Goal: Task Accomplishment & Management: Use online tool/utility

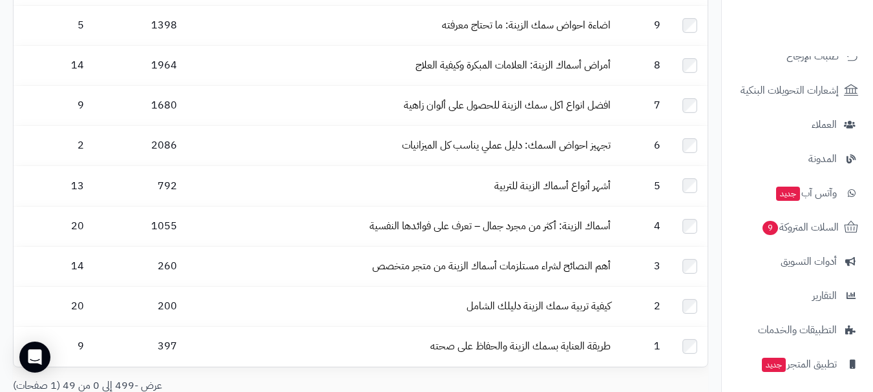
scroll to position [162, 0]
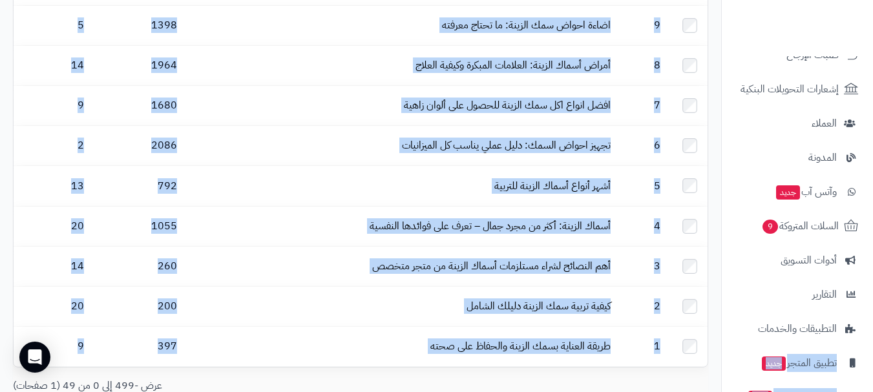
drag, startPoint x: 721, startPoint y: 281, endPoint x: 723, endPoint y: 325, distance: 44.0
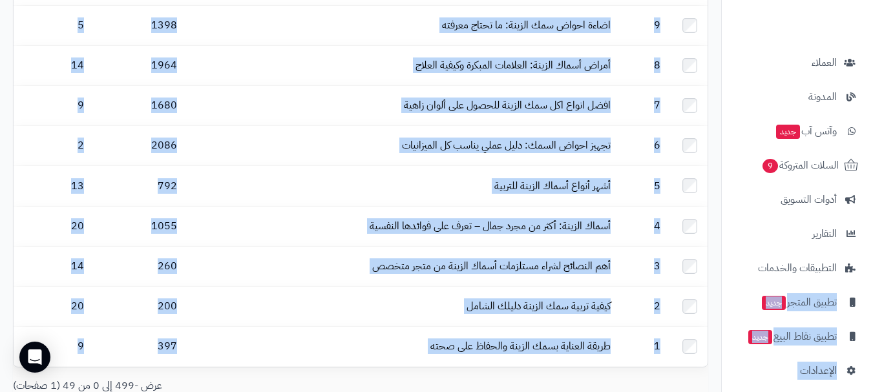
scroll to position [233, 0]
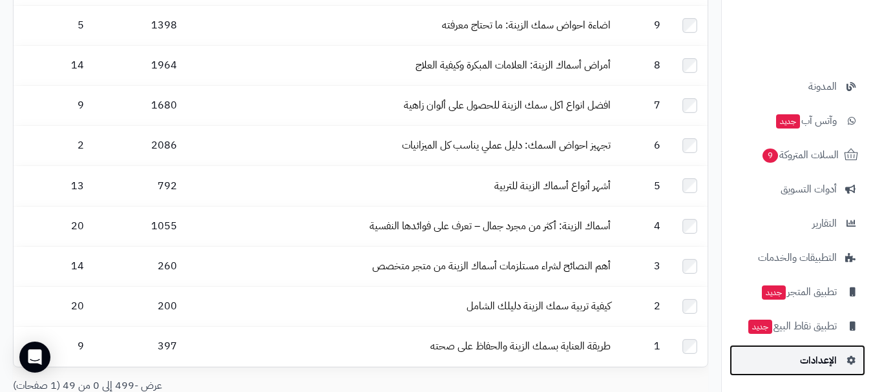
click at [817, 363] on span "الإعدادات" at bounding box center [818, 361] width 37 height 18
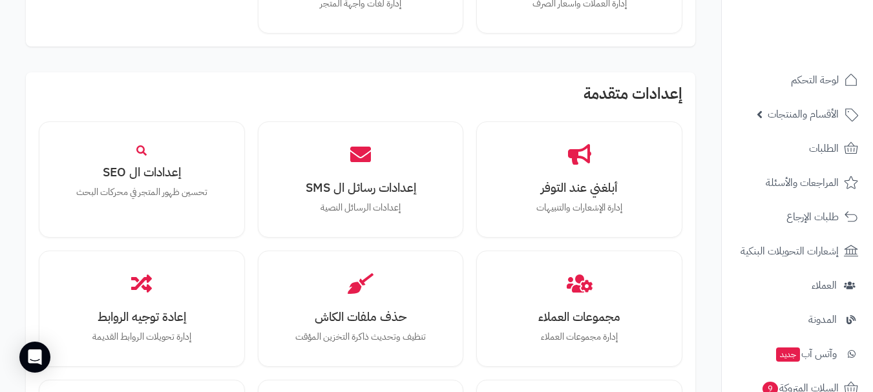
scroll to position [1284, 0]
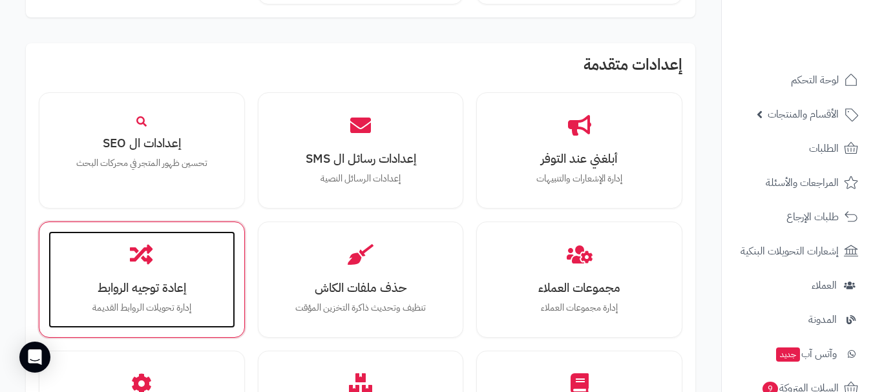
click at [178, 295] on h3 "إعادة توجيه الروابط" at bounding box center [141, 288] width 161 height 14
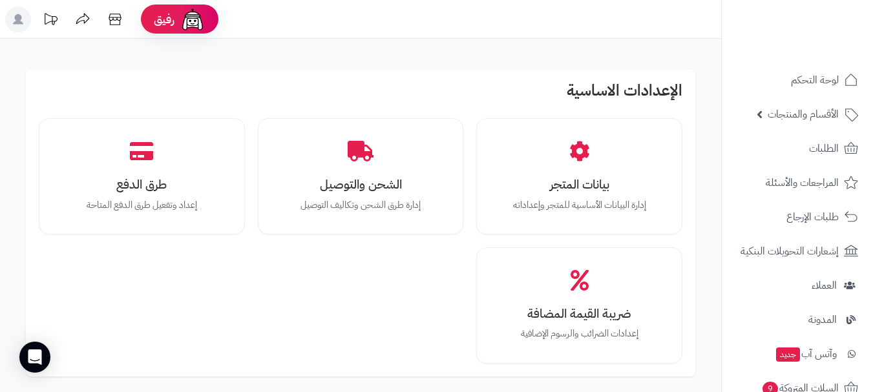
scroll to position [1286, 0]
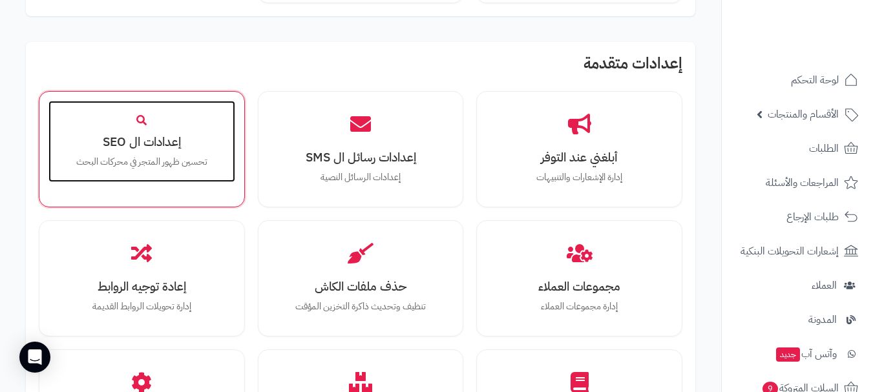
click at [147, 170] on div "إعدادات ال SEO تحسين ظهور المتجر في محركات البحث" at bounding box center [141, 141] width 187 height 81
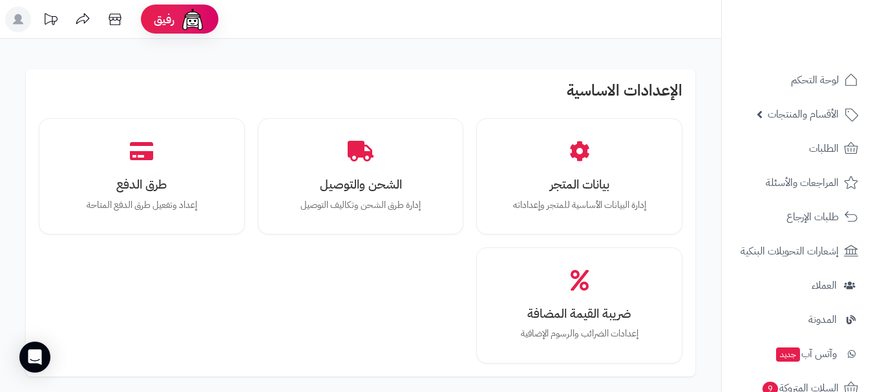
scroll to position [1288, 0]
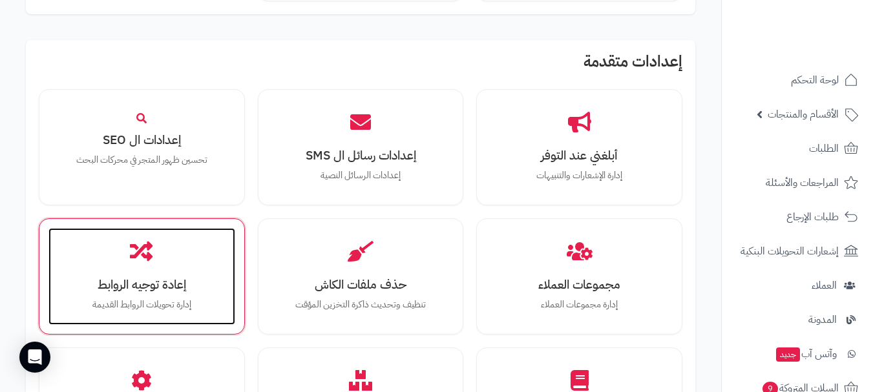
click at [125, 292] on h3 "إعادة توجيه الروابط" at bounding box center [141, 285] width 161 height 14
